Goal: Information Seeking & Learning: Learn about a topic

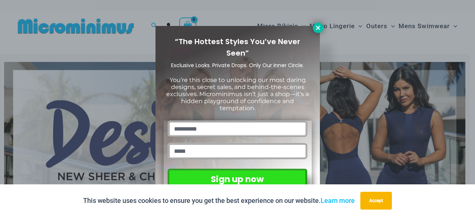
click at [320, 26] on icon at bounding box center [317, 27] width 7 height 7
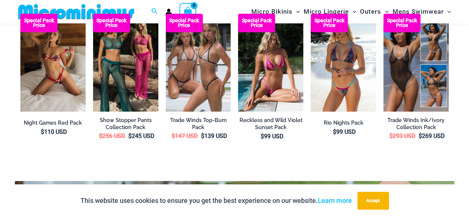
scroll to position [1227, 0]
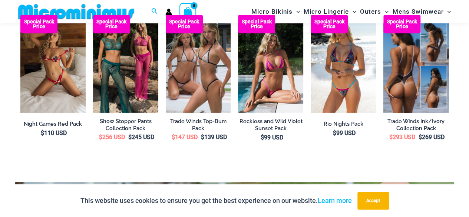
click at [406, 77] on img at bounding box center [415, 64] width 65 height 98
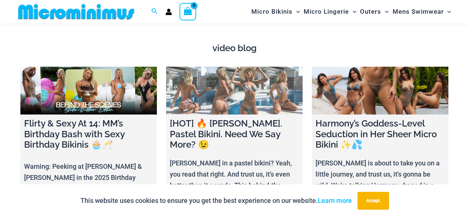
scroll to position [2466, 0]
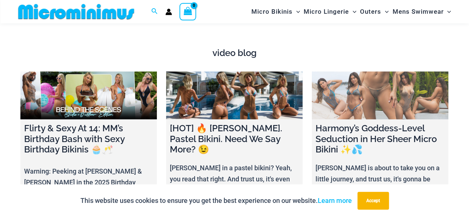
click at [350, 101] on link at bounding box center [380, 96] width 136 height 48
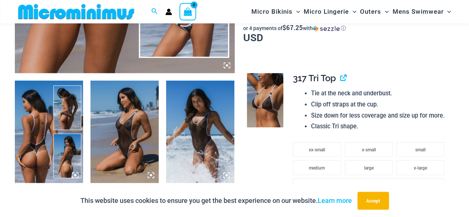
scroll to position [326, 0]
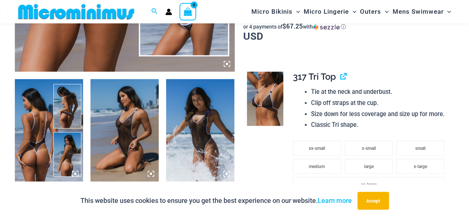
click at [75, 169] on img at bounding box center [49, 130] width 68 height 102
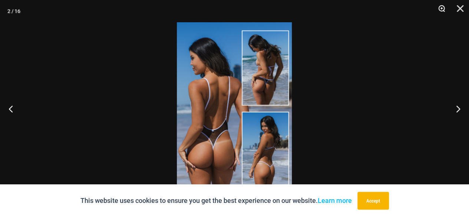
click at [441, 6] on button "Zoom" at bounding box center [439, 11] width 19 height 22
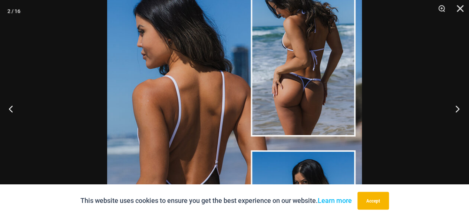
click at [459, 106] on button "Next" at bounding box center [455, 108] width 28 height 37
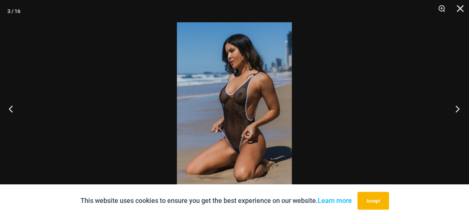
click at [459, 106] on button "Next" at bounding box center [455, 108] width 28 height 37
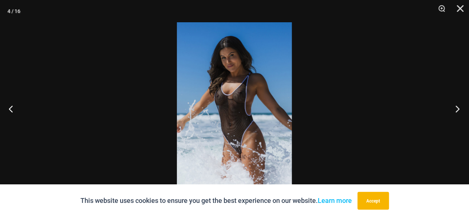
click at [459, 106] on button "Next" at bounding box center [455, 108] width 28 height 37
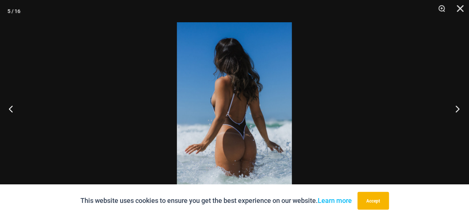
click at [459, 106] on button "Next" at bounding box center [455, 108] width 28 height 37
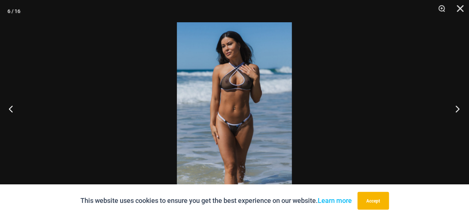
click at [459, 106] on button "Next" at bounding box center [455, 108] width 28 height 37
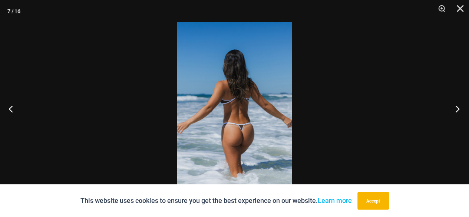
click at [459, 106] on button "Next" at bounding box center [455, 108] width 28 height 37
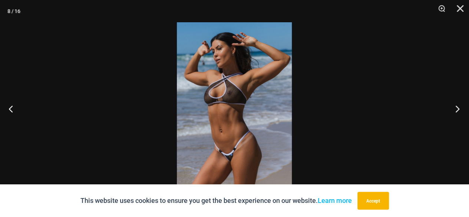
click at [459, 106] on button "Next" at bounding box center [455, 108] width 28 height 37
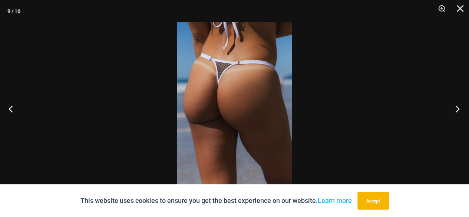
click at [459, 106] on button "Next" at bounding box center [455, 108] width 28 height 37
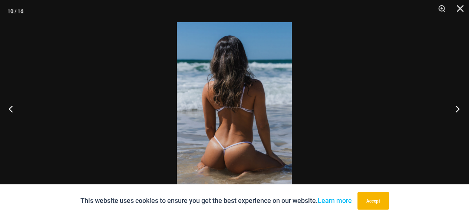
click at [459, 106] on button "Next" at bounding box center [455, 108] width 28 height 37
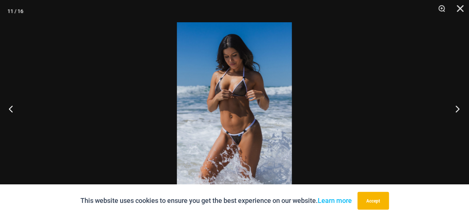
click at [459, 106] on button "Next" at bounding box center [455, 108] width 28 height 37
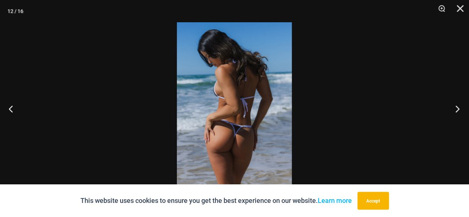
click at [459, 106] on button "Next" at bounding box center [455, 108] width 28 height 37
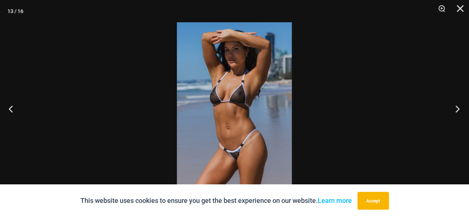
click at [459, 106] on button "Next" at bounding box center [455, 108] width 28 height 37
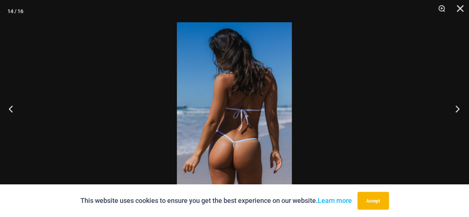
click at [459, 106] on button "Next" at bounding box center [455, 108] width 28 height 37
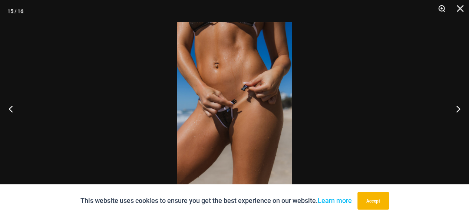
click at [441, 7] on button "Zoom" at bounding box center [439, 11] width 19 height 22
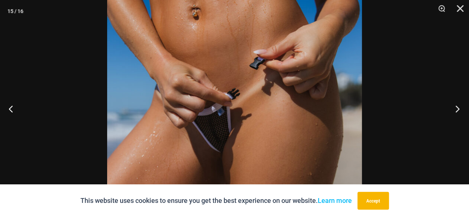
click at [458, 107] on button "Next" at bounding box center [455, 108] width 28 height 37
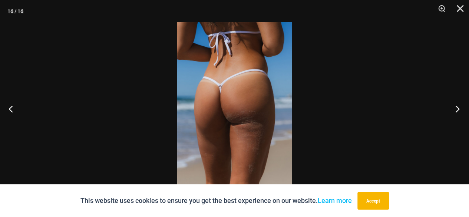
click at [458, 107] on button "Next" at bounding box center [455, 108] width 28 height 37
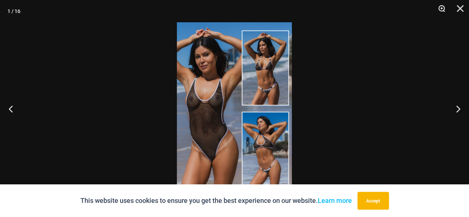
click at [443, 7] on button "Zoom" at bounding box center [439, 11] width 19 height 22
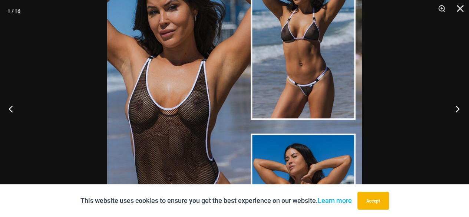
click at [456, 109] on button "Next" at bounding box center [455, 108] width 28 height 37
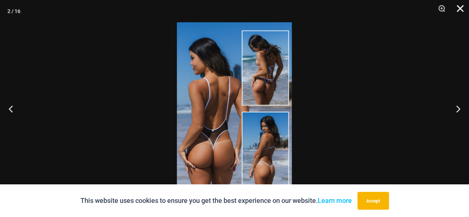
click at [460, 9] on button "Close" at bounding box center [457, 11] width 19 height 22
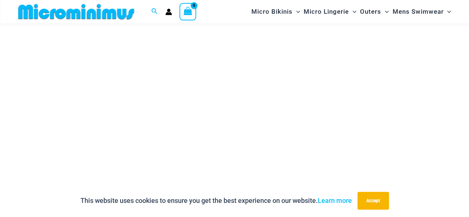
scroll to position [146, 0]
